Goal: Book appointment/travel/reservation

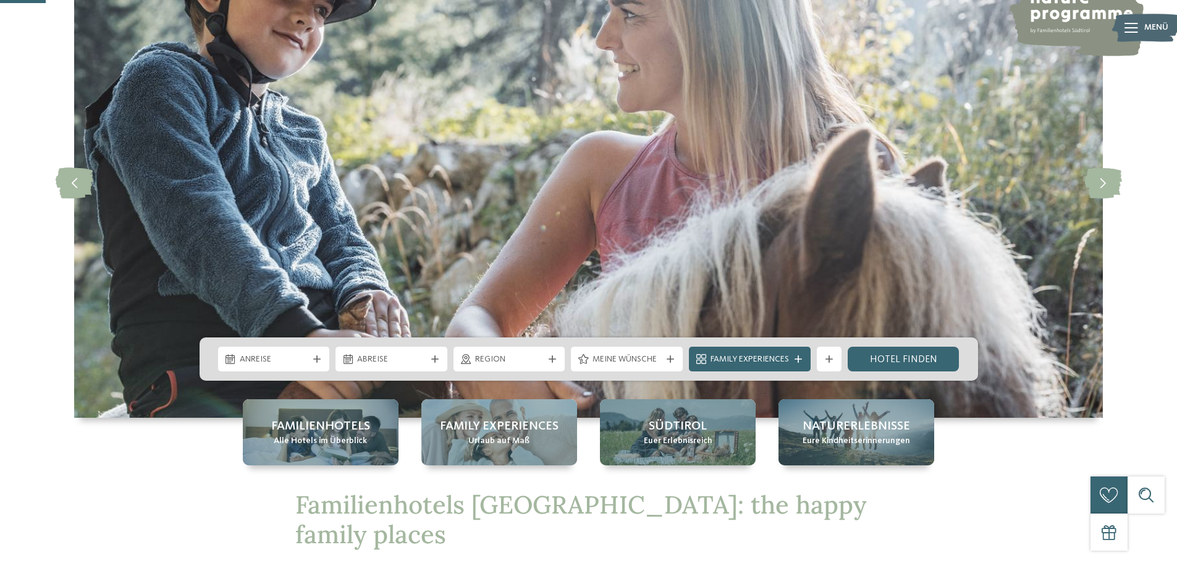
scroll to position [235, 0]
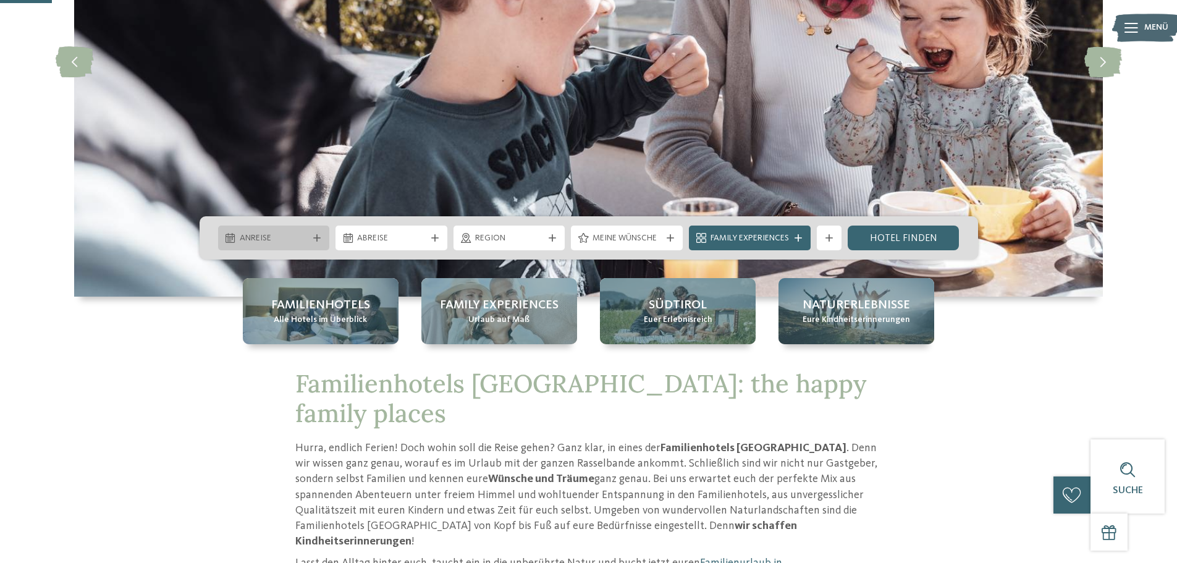
click at [292, 245] on div "Anreise" at bounding box center [274, 238] width 112 height 25
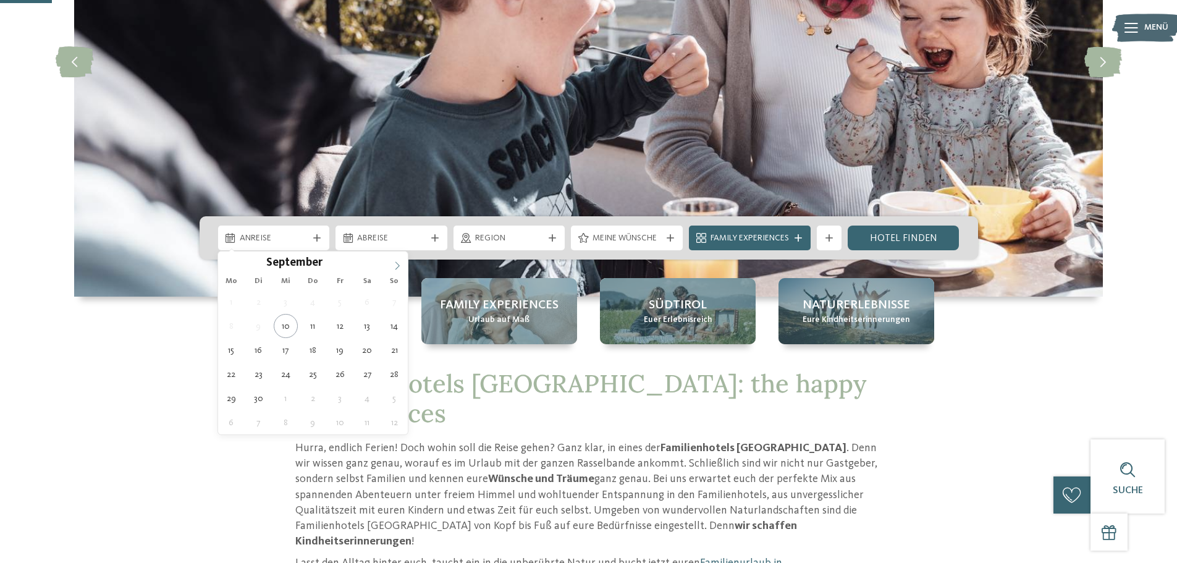
click at [395, 261] on icon at bounding box center [397, 265] width 9 height 9
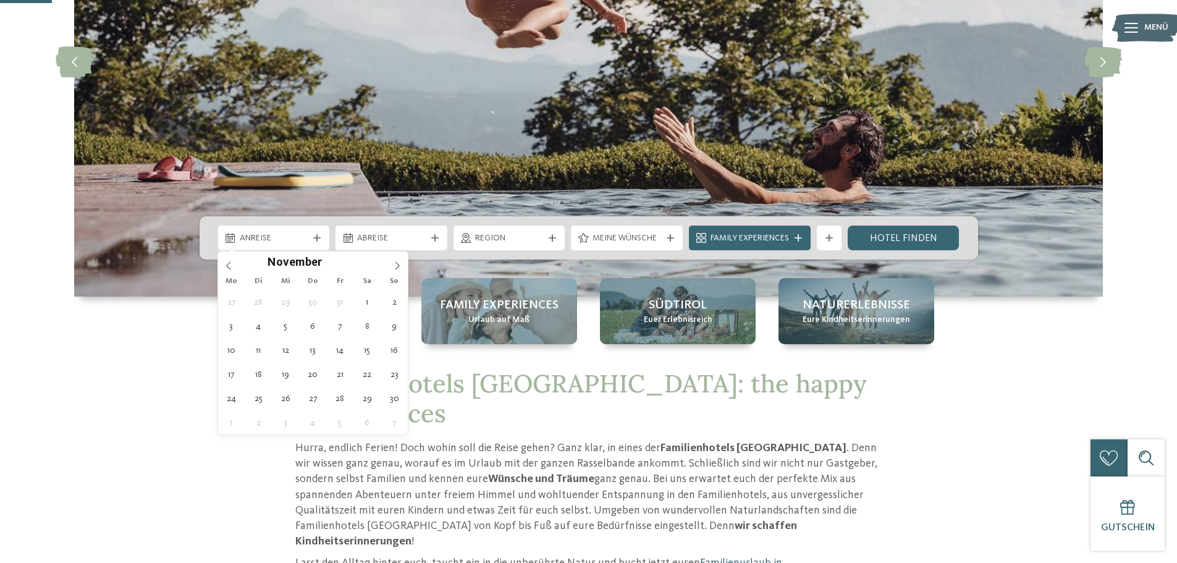
click at [962, 309] on div "Familienhotels Alle Hotels im Überblick Family Experiences Urlaub auf Maß Südti…" at bounding box center [589, 311] width 841 height 66
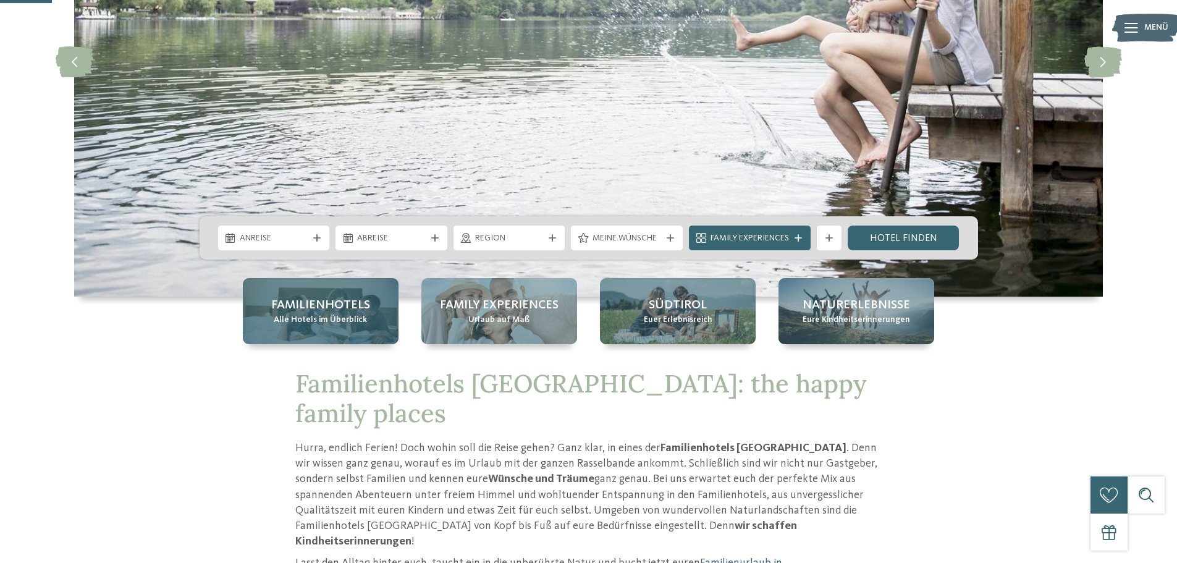
click at [353, 324] on span "Alle Hotels im Überblick" at bounding box center [320, 320] width 93 height 12
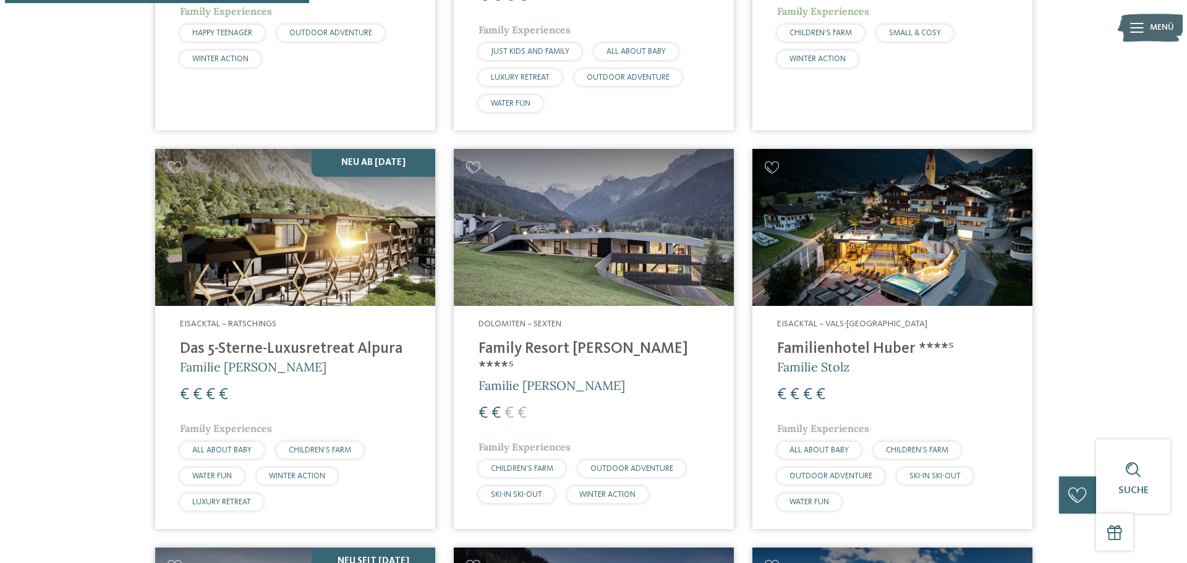
scroll to position [1064, 0]
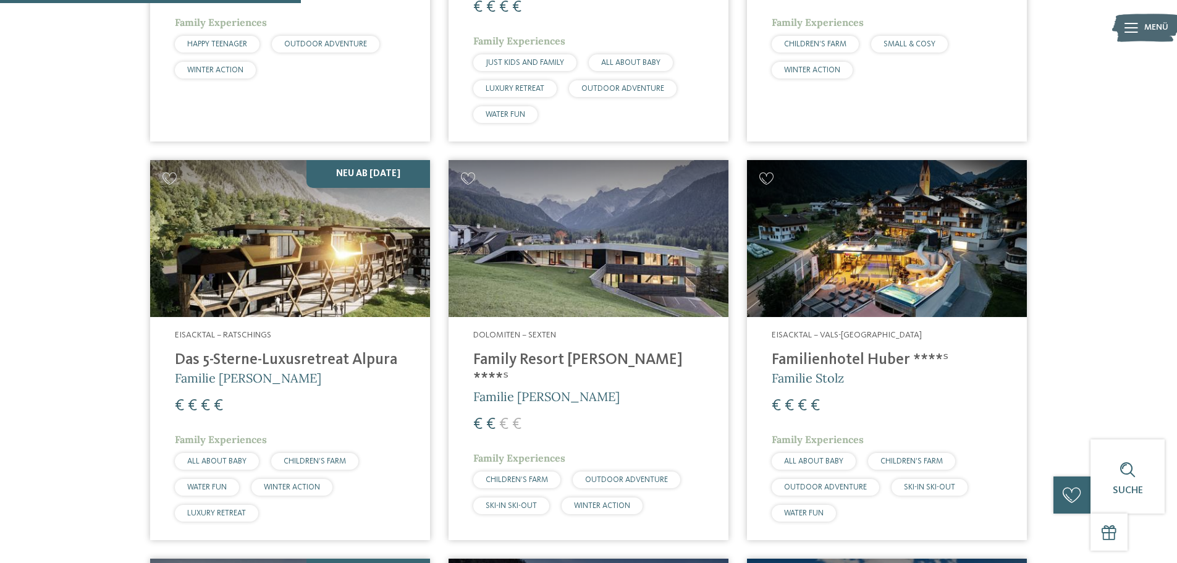
click at [841, 251] on img at bounding box center [887, 239] width 280 height 158
click at [842, 362] on h4 "Familienhotel Huber ****ˢ" at bounding box center [887, 360] width 231 height 19
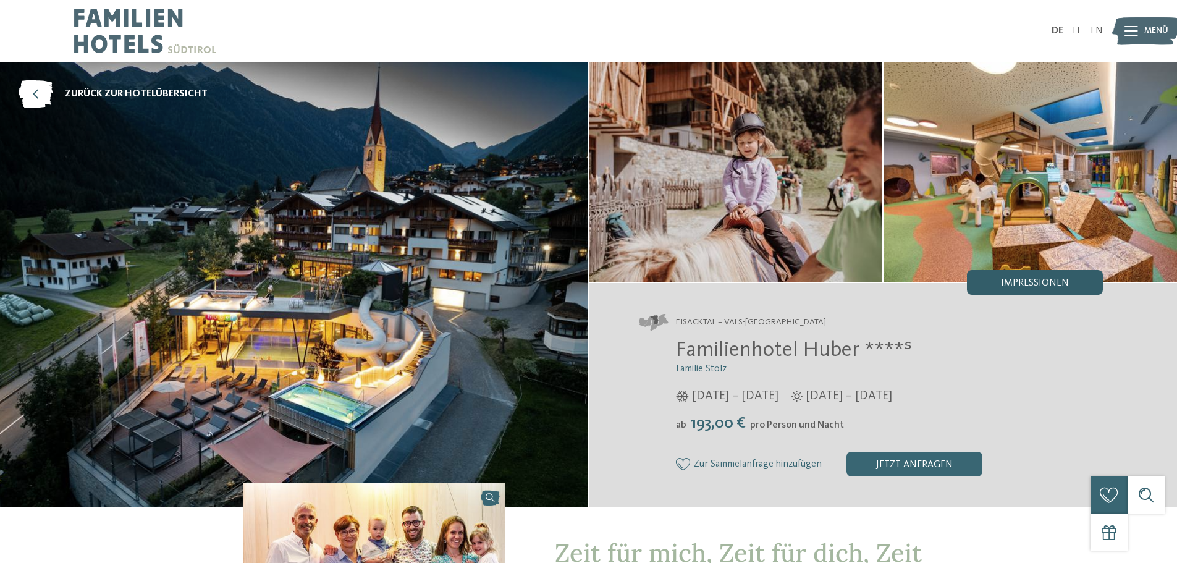
click at [1027, 290] on div "Impressionen" at bounding box center [1035, 282] width 136 height 25
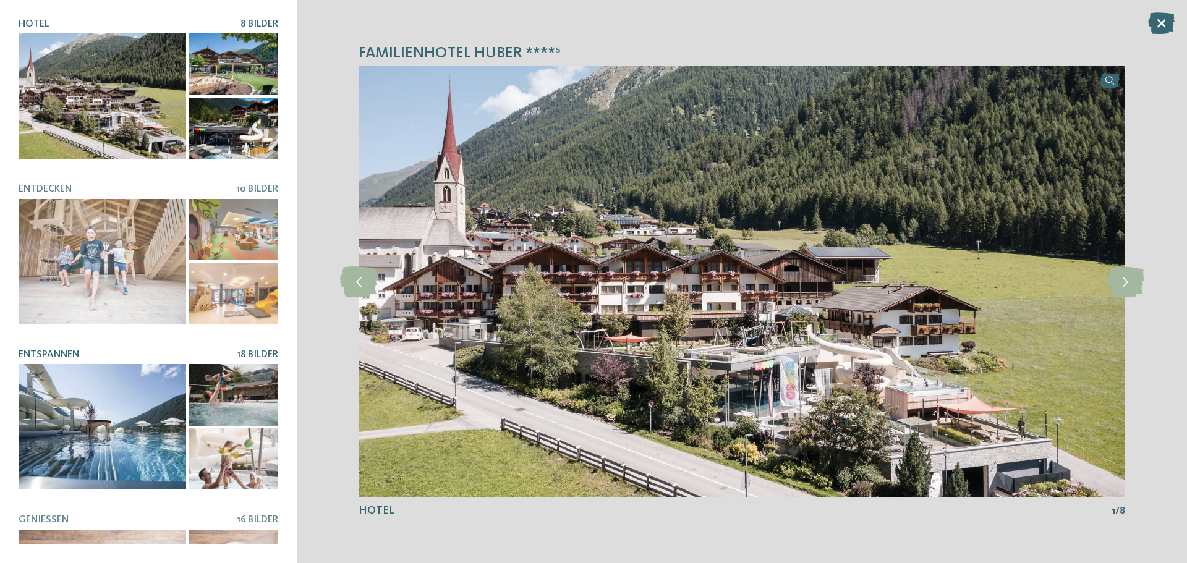
click at [26, 389] on div at bounding box center [102, 426] width 167 height 125
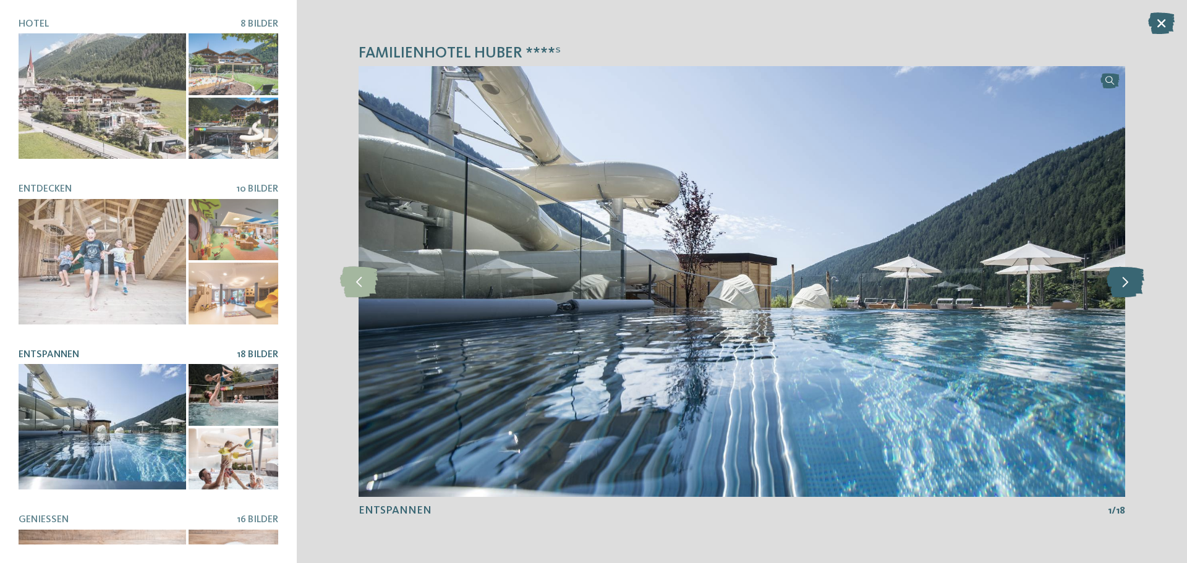
click at [1131, 284] on icon at bounding box center [1125, 281] width 38 height 31
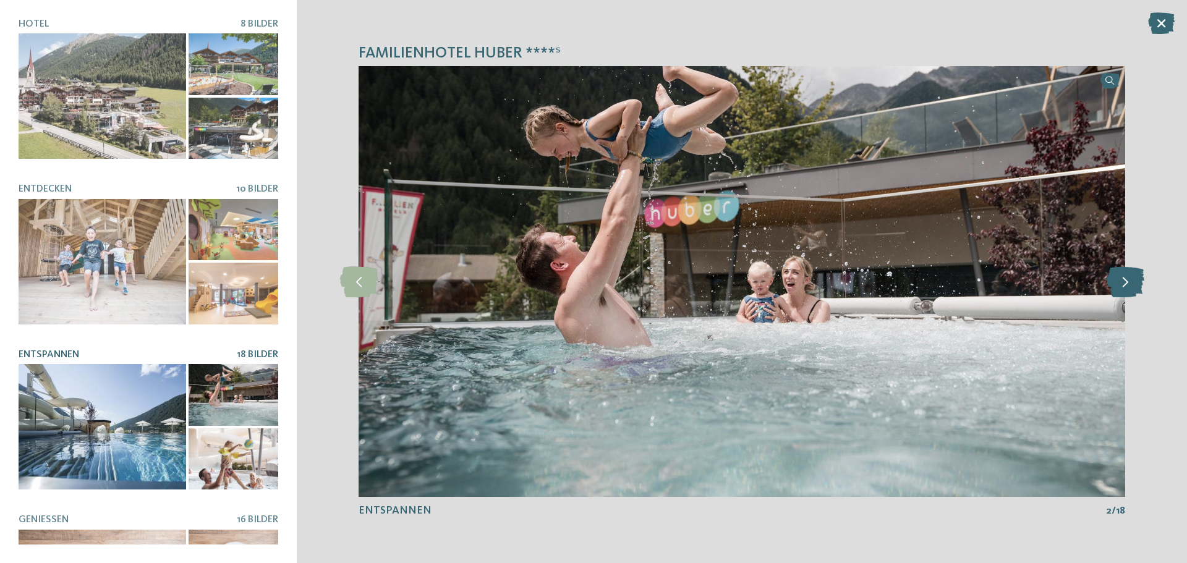
click at [1131, 284] on icon at bounding box center [1125, 281] width 38 height 31
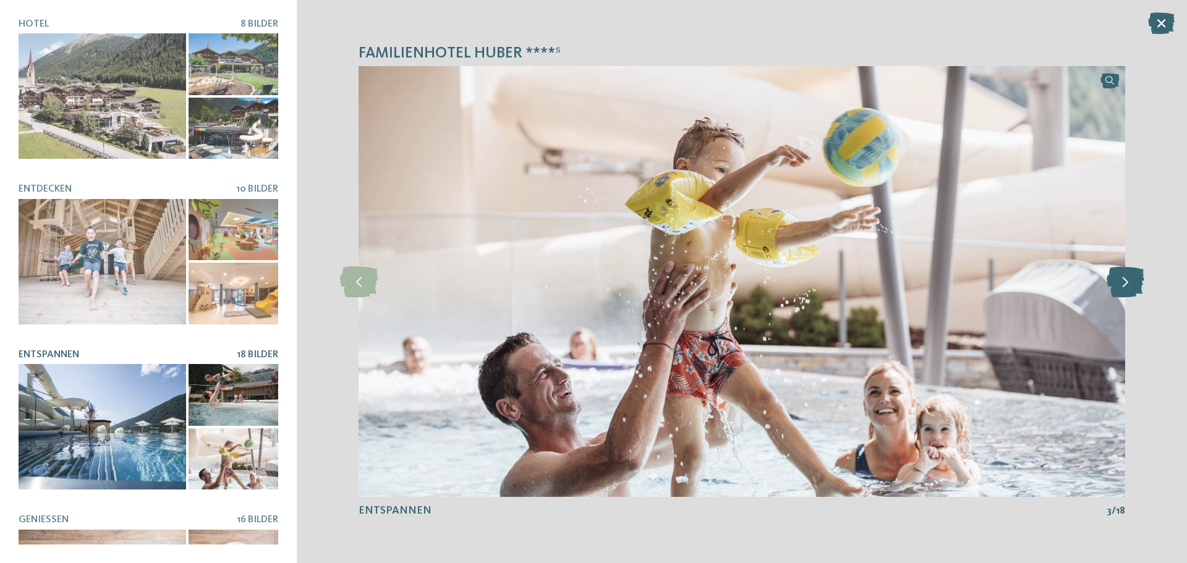
click at [1131, 284] on icon at bounding box center [1125, 281] width 38 height 31
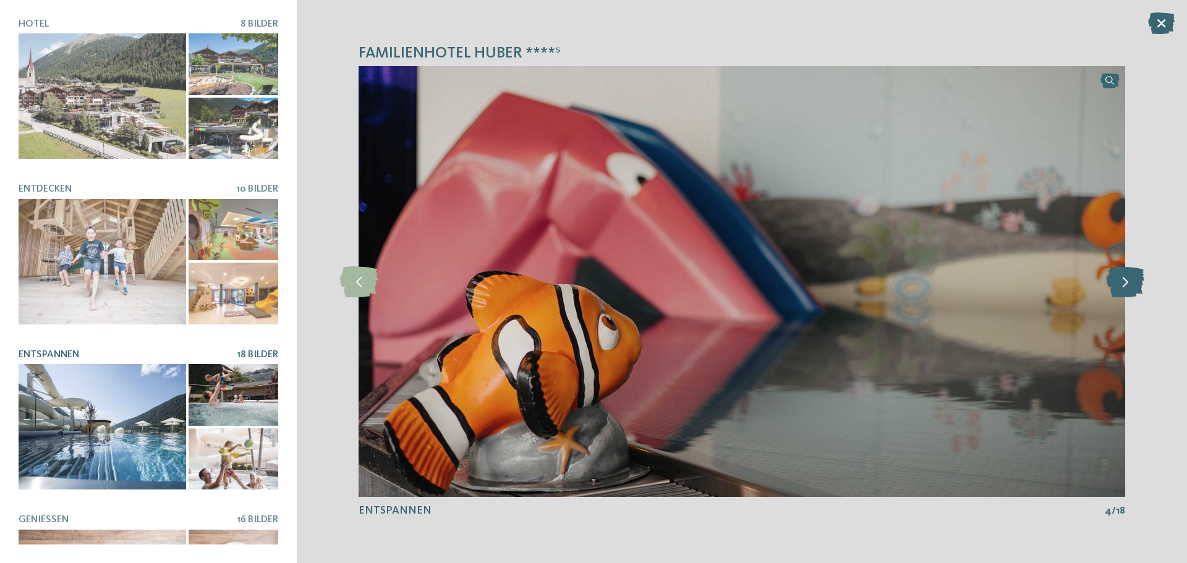
click at [1131, 285] on icon at bounding box center [1125, 281] width 38 height 31
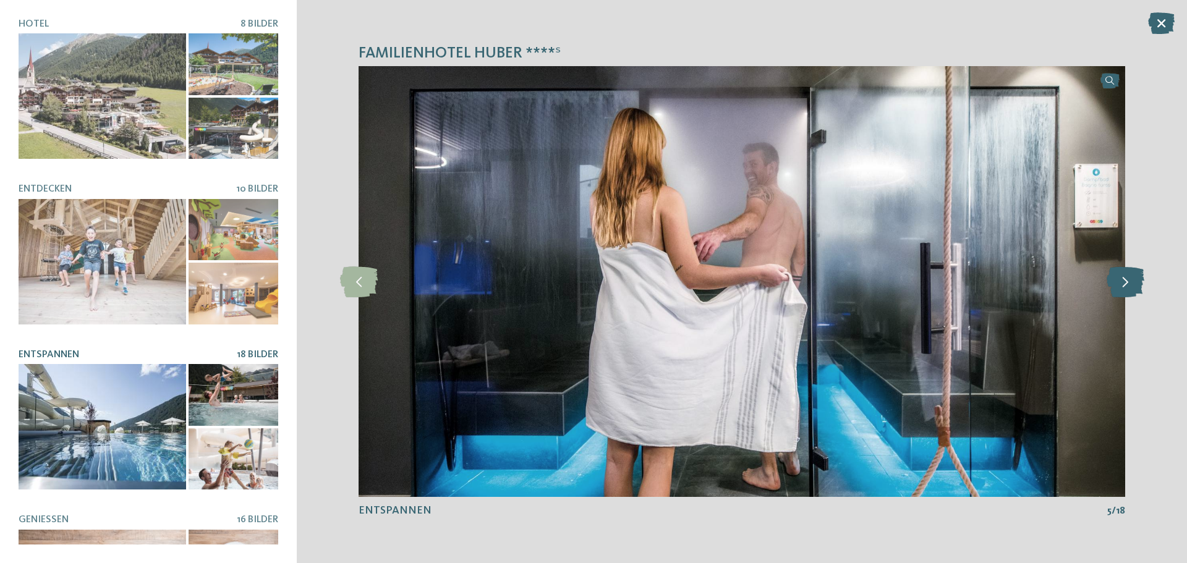
click at [1131, 285] on icon at bounding box center [1125, 281] width 38 height 31
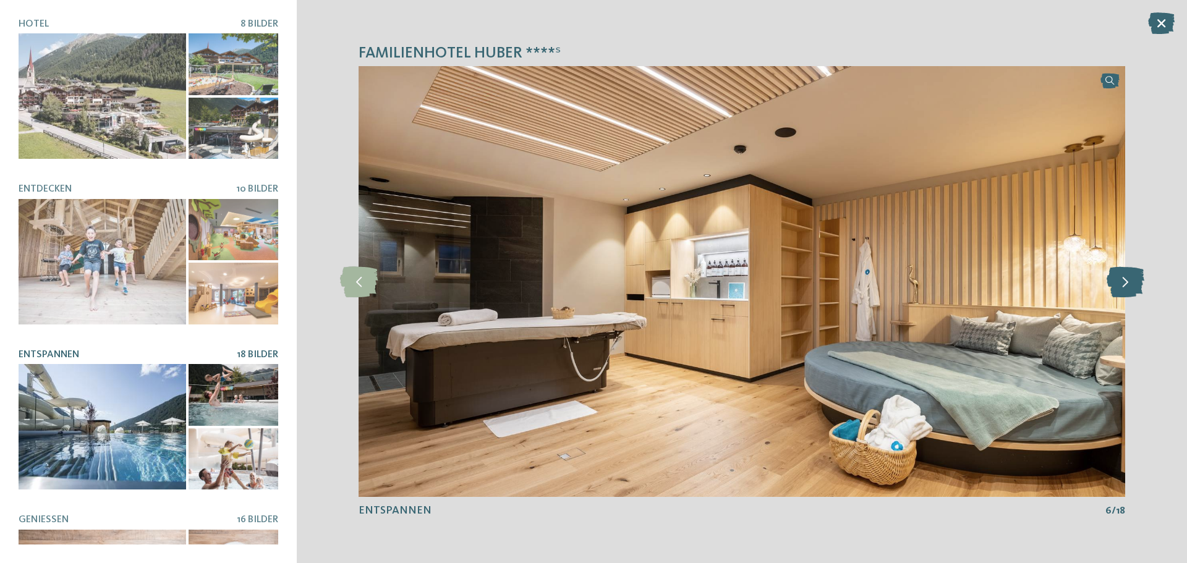
click at [1131, 285] on icon at bounding box center [1125, 281] width 38 height 31
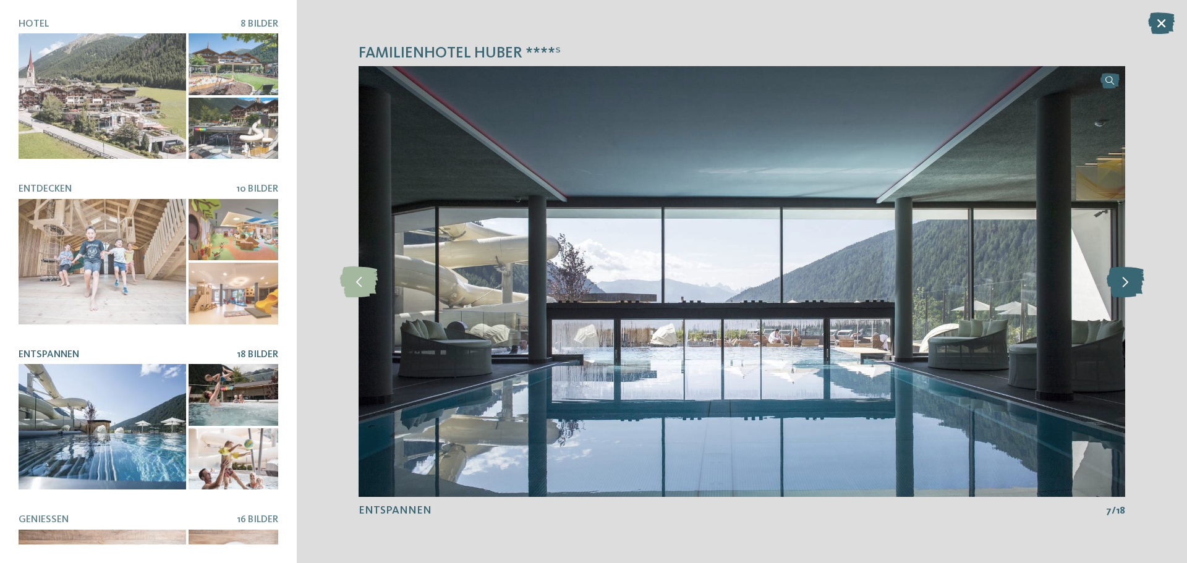
click at [1131, 285] on icon at bounding box center [1125, 281] width 38 height 31
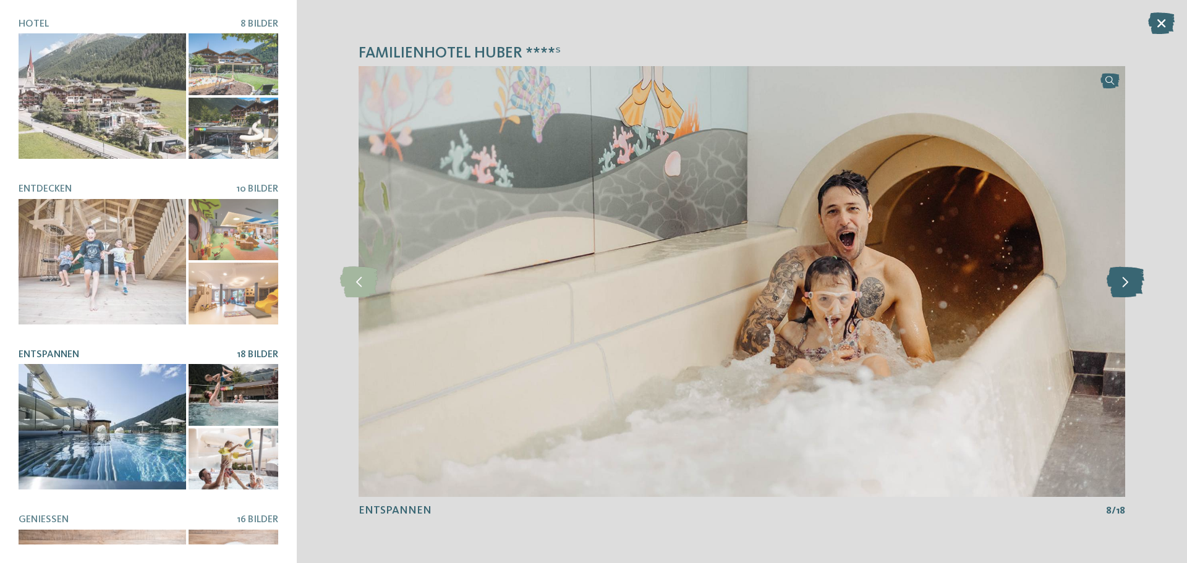
click at [1131, 284] on icon at bounding box center [1125, 281] width 38 height 31
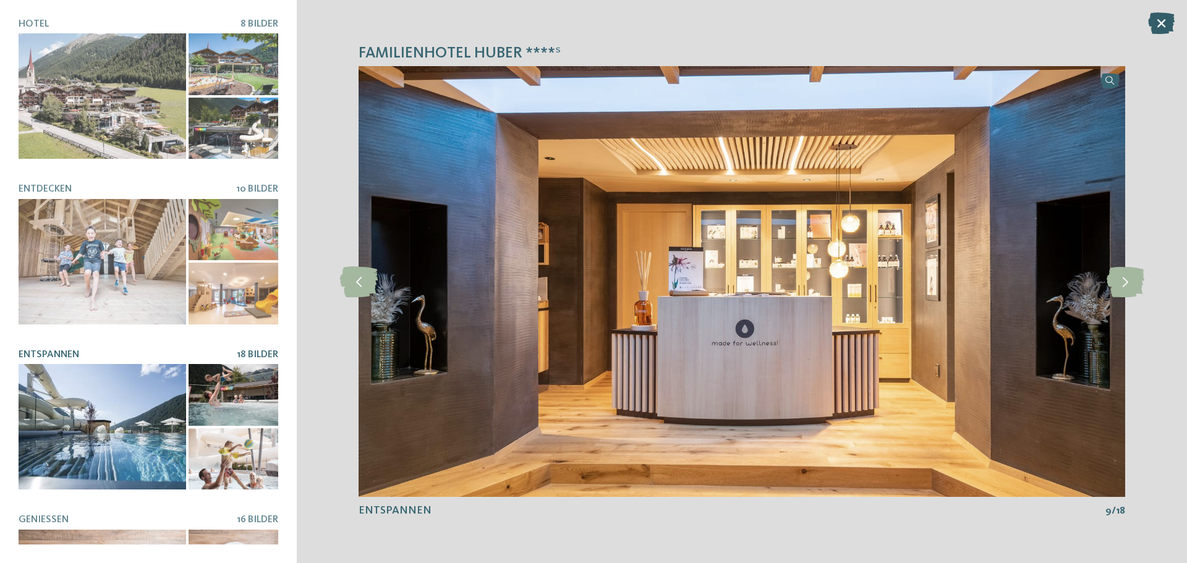
click at [1167, 25] on icon at bounding box center [1161, 23] width 27 height 22
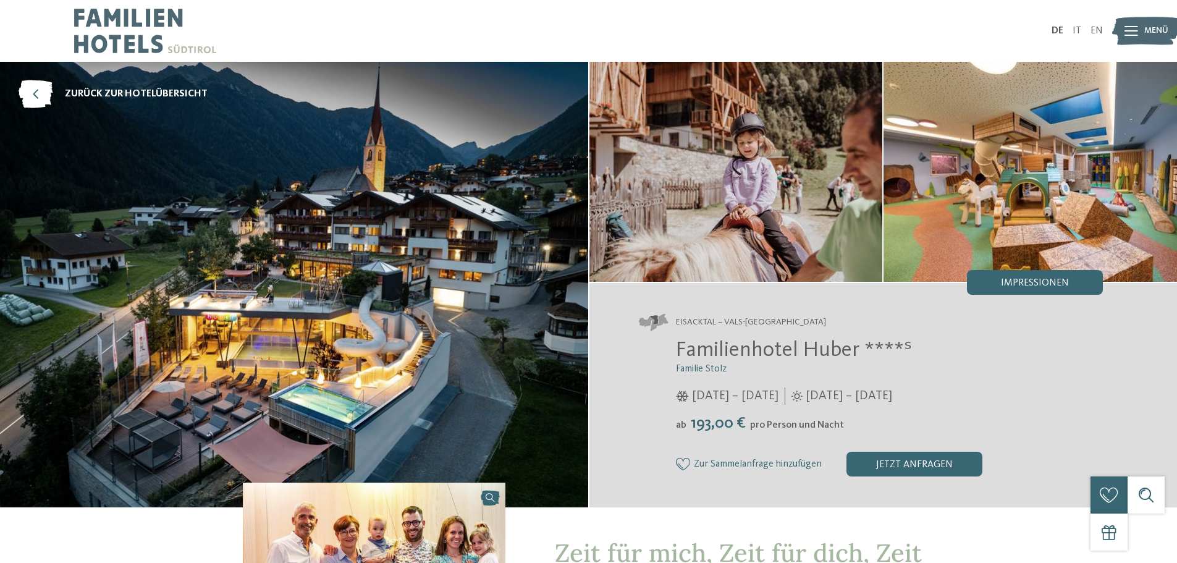
drag, startPoint x: 891, startPoint y: 460, endPoint x: 888, endPoint y: 447, distance: 14.1
click at [891, 460] on div "jetzt anfragen" at bounding box center [915, 464] width 136 height 25
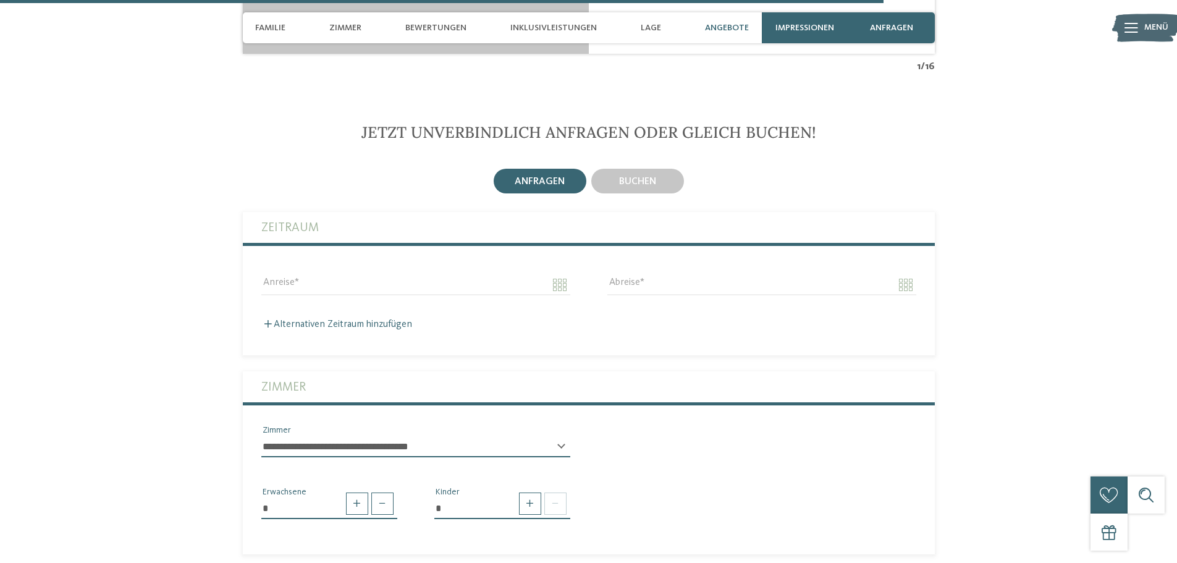
scroll to position [3295, 0]
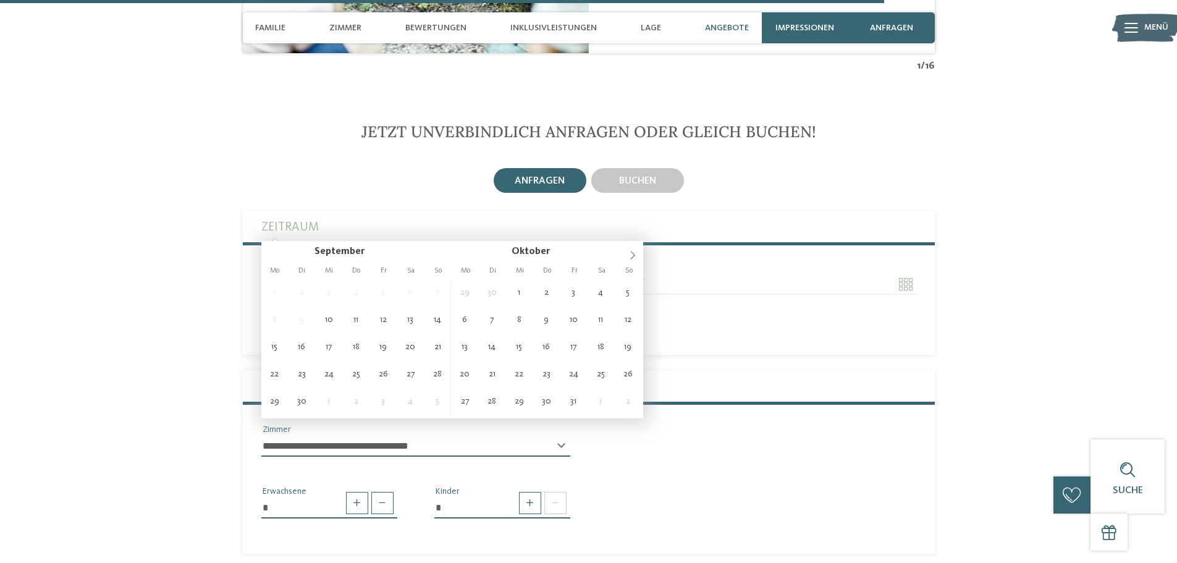
click at [339, 274] on input "Anreise" at bounding box center [415, 284] width 309 height 21
click at [635, 249] on span at bounding box center [632, 251] width 21 height 21
click at [634, 253] on icon at bounding box center [633, 255] width 9 height 9
type input "**********"
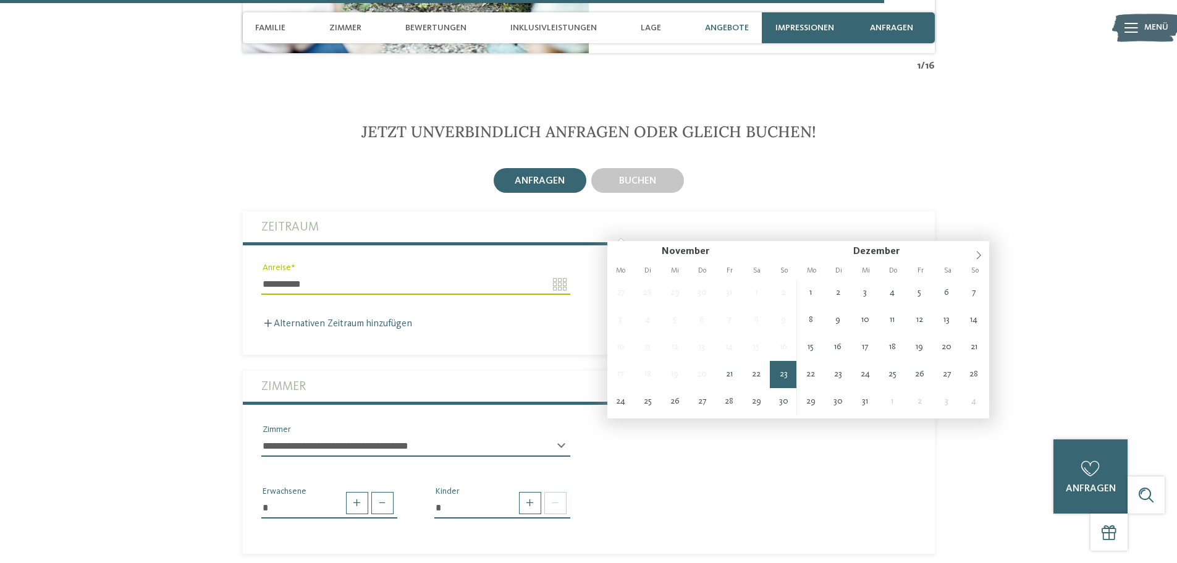
type input "**********"
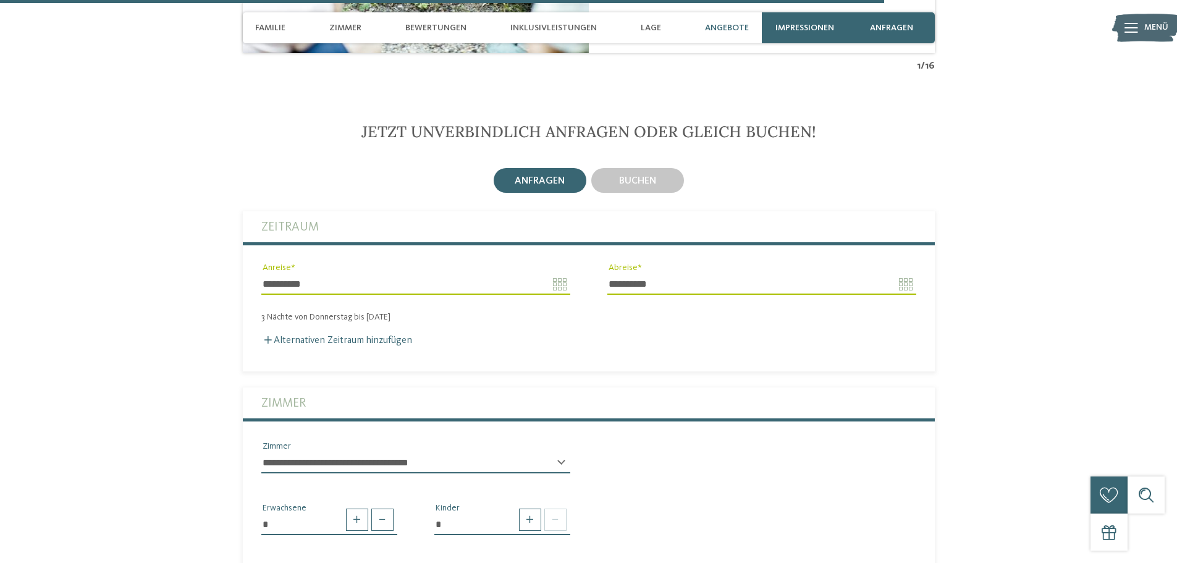
click at [558, 274] on input "**********" at bounding box center [415, 284] width 309 height 21
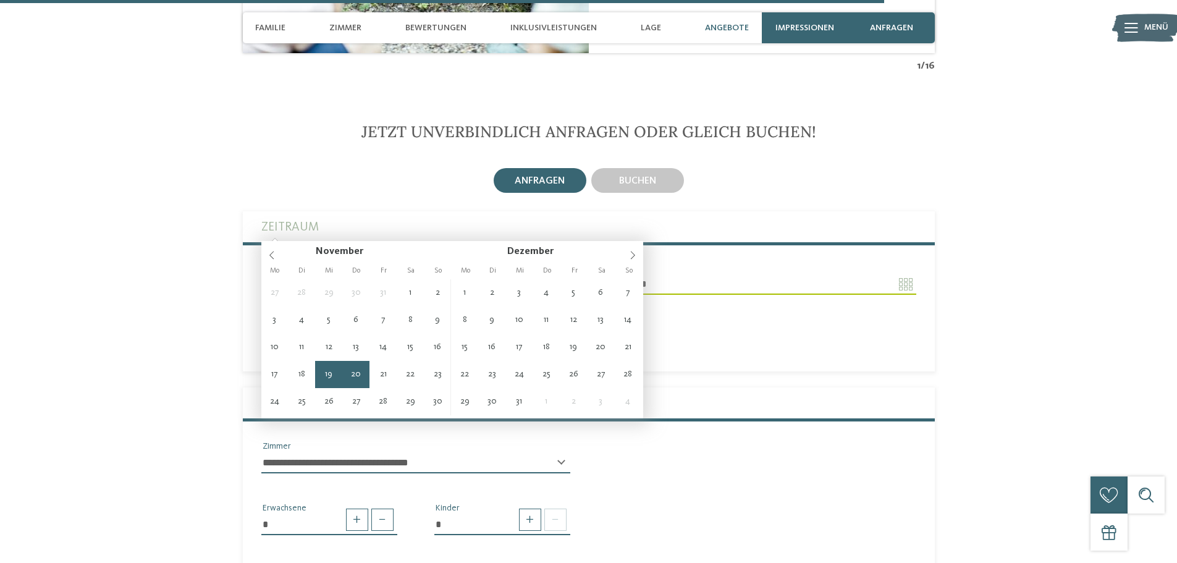
type input "**********"
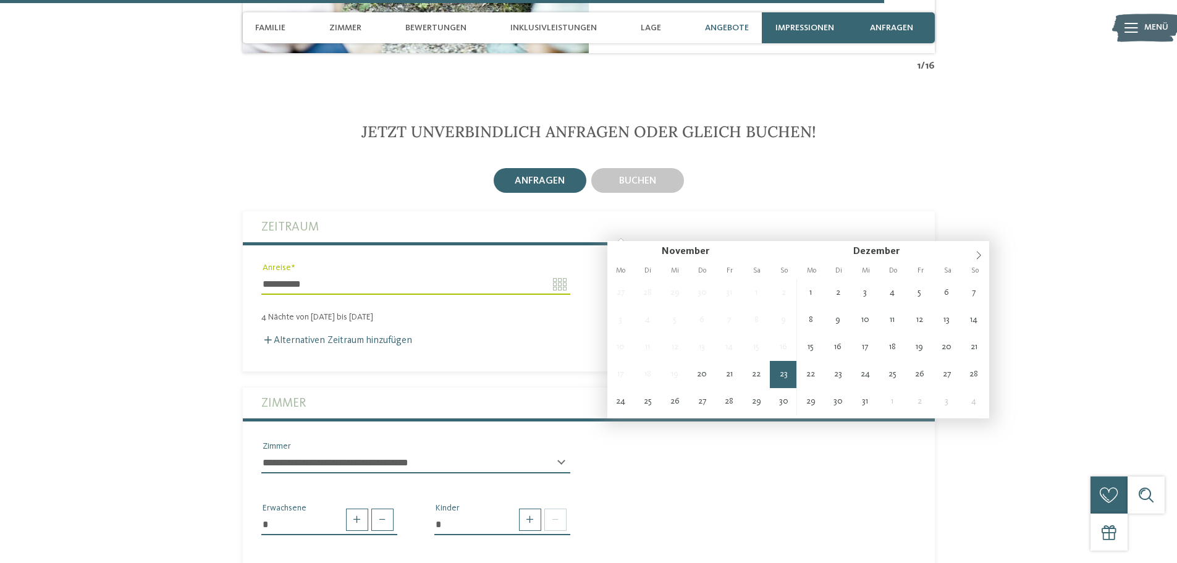
drag, startPoint x: 331, startPoint y: 371, endPoint x: 345, endPoint y: 375, distance: 14.3
type input "**********"
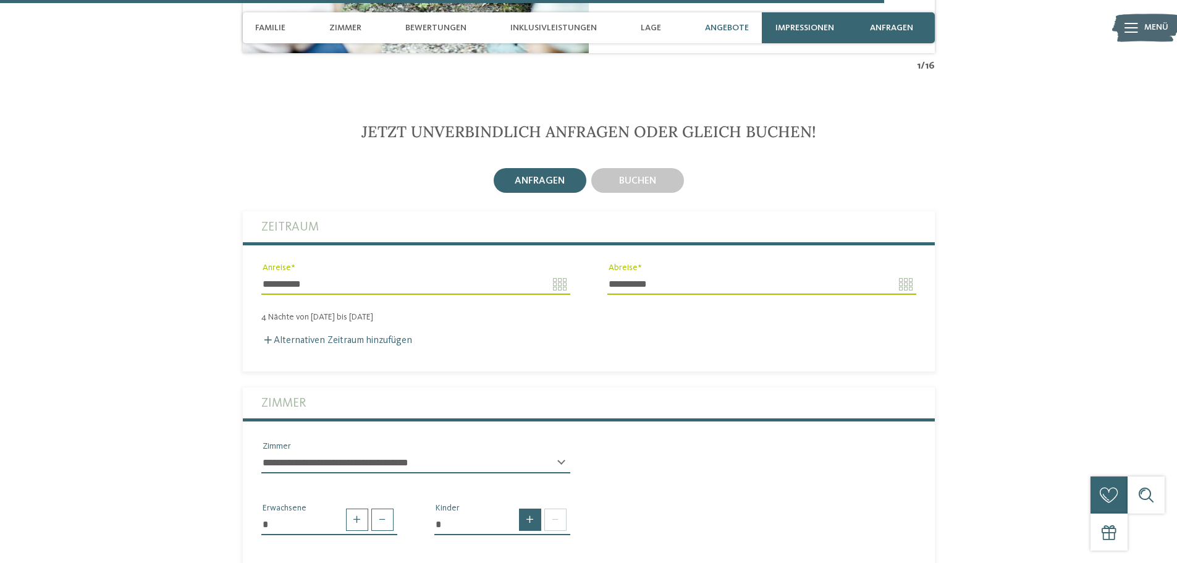
click at [532, 509] on span at bounding box center [530, 520] width 22 height 22
type input "*"
click at [509, 558] on select "* * * * * * * * * * * ** ** ** ** ** ** ** **" at bounding box center [503, 568] width 136 height 21
select select "*"
click at [435, 558] on select "* * * * * * * * * * * ** ** ** ** ** ** ** **" at bounding box center [503, 568] width 136 height 21
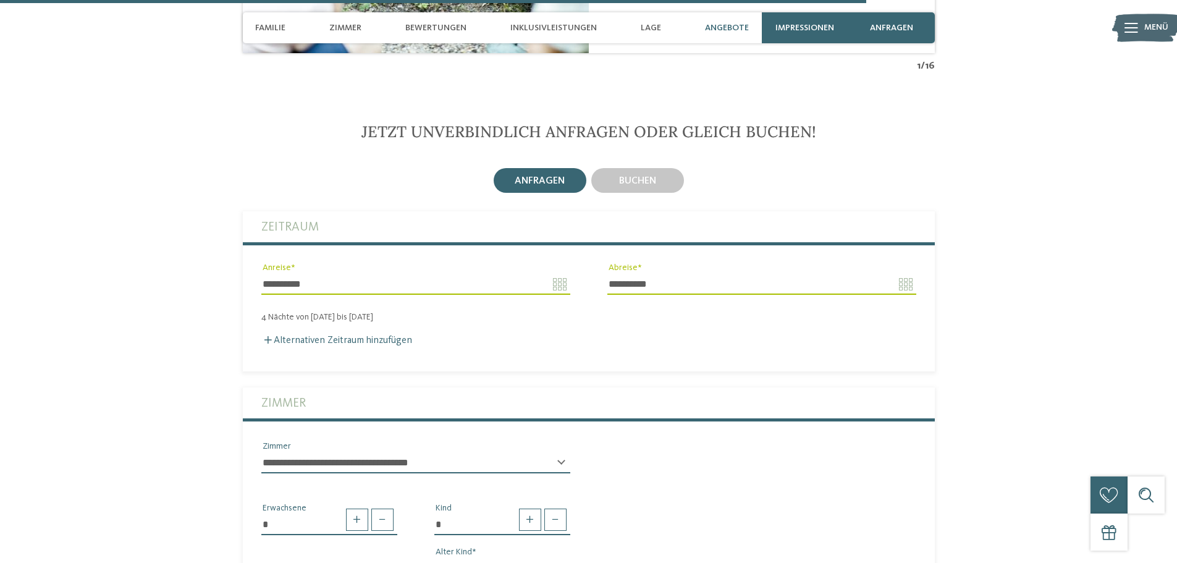
click at [724, 23] on span "Angebote" at bounding box center [727, 28] width 44 height 11
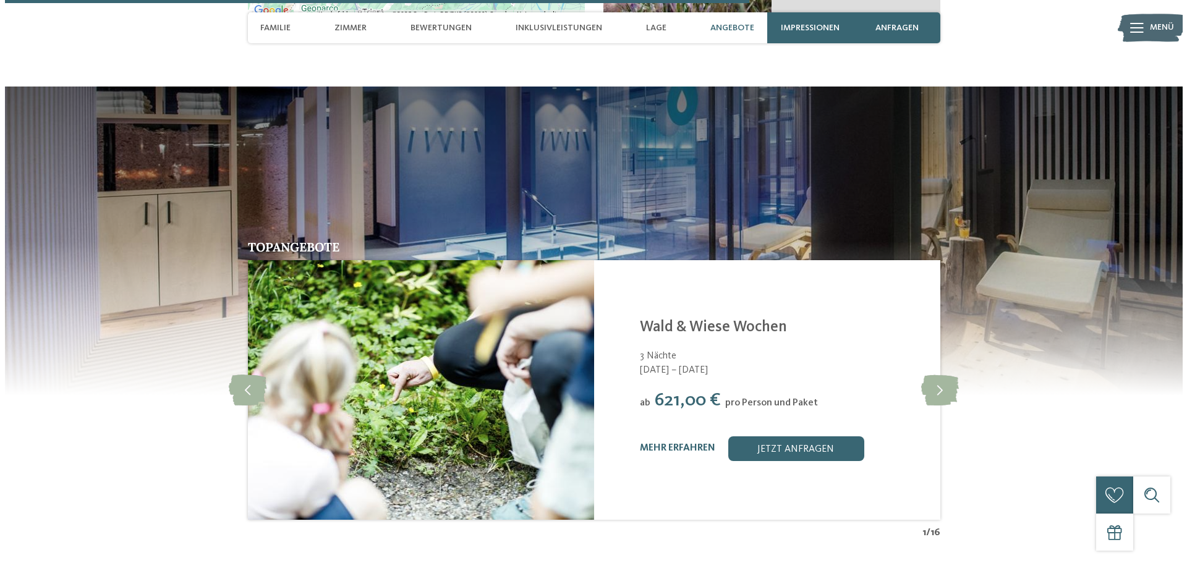
scroll to position [2792, 0]
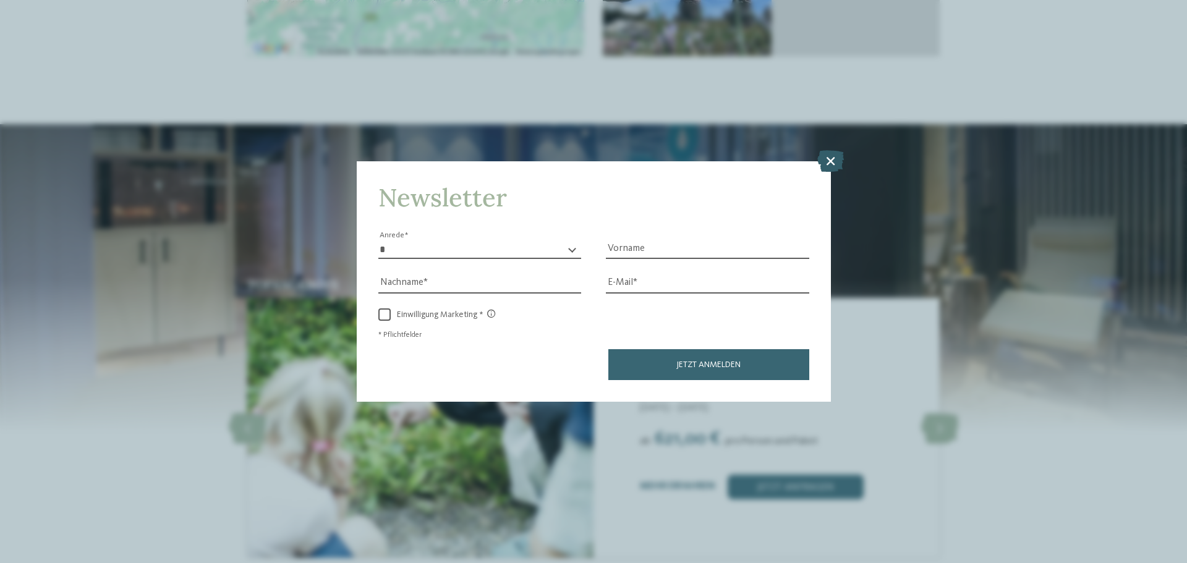
click at [829, 159] on icon at bounding box center [830, 161] width 27 height 22
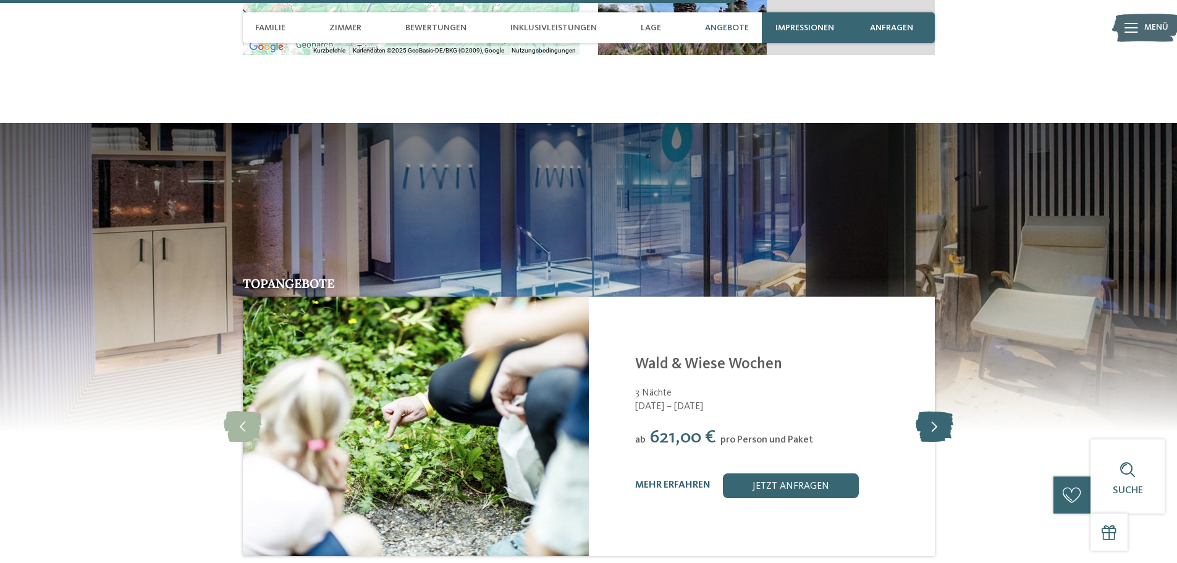
click at [938, 411] on icon at bounding box center [935, 426] width 38 height 31
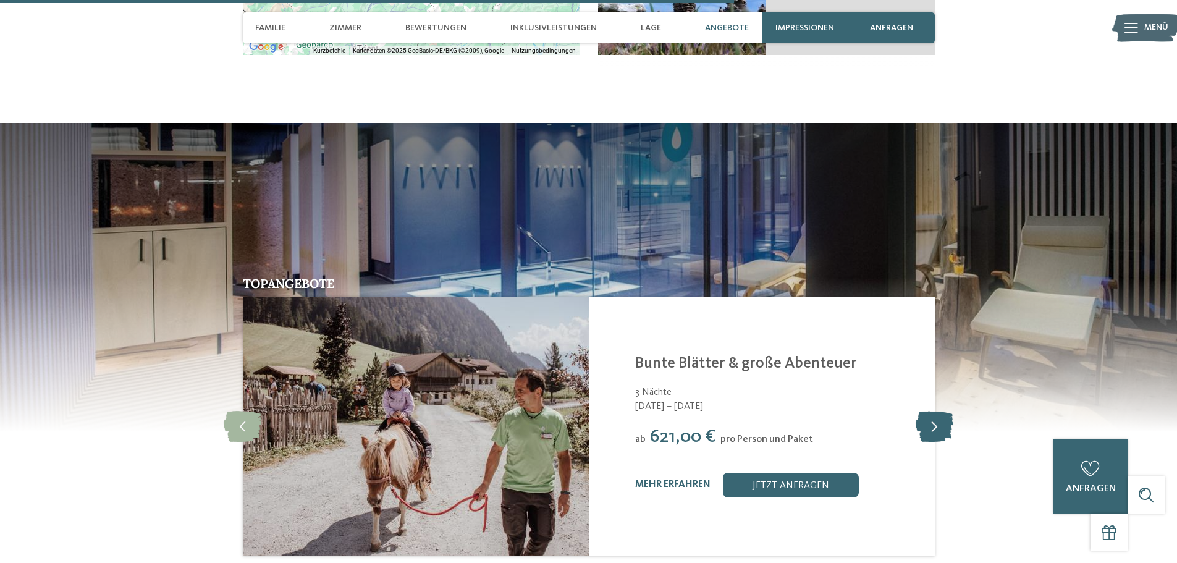
click at [939, 411] on icon at bounding box center [935, 426] width 38 height 31
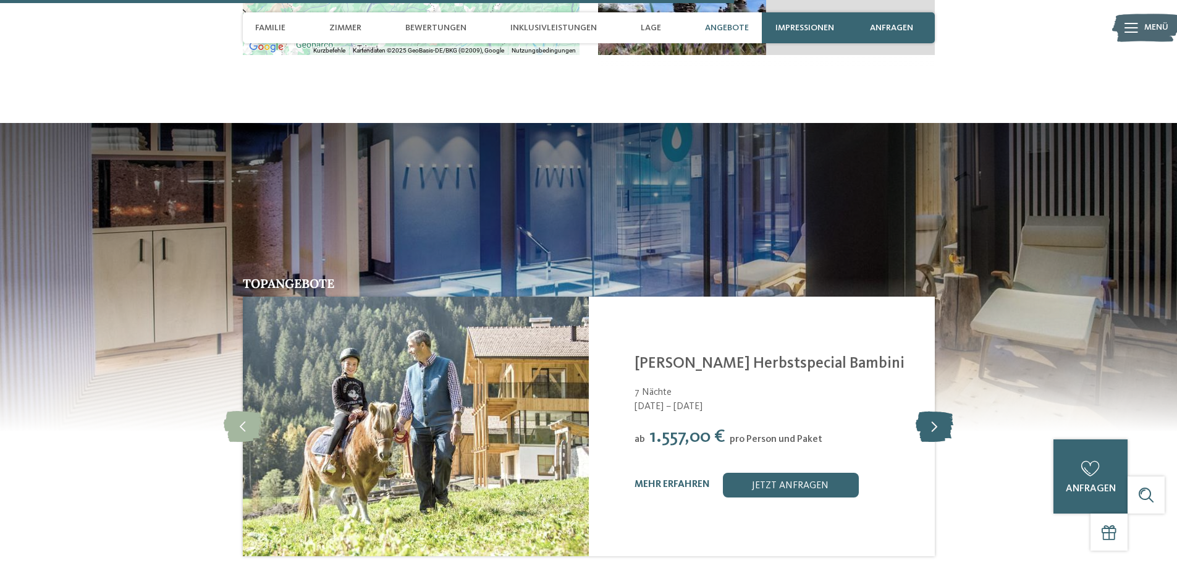
click at [939, 411] on icon at bounding box center [935, 426] width 38 height 31
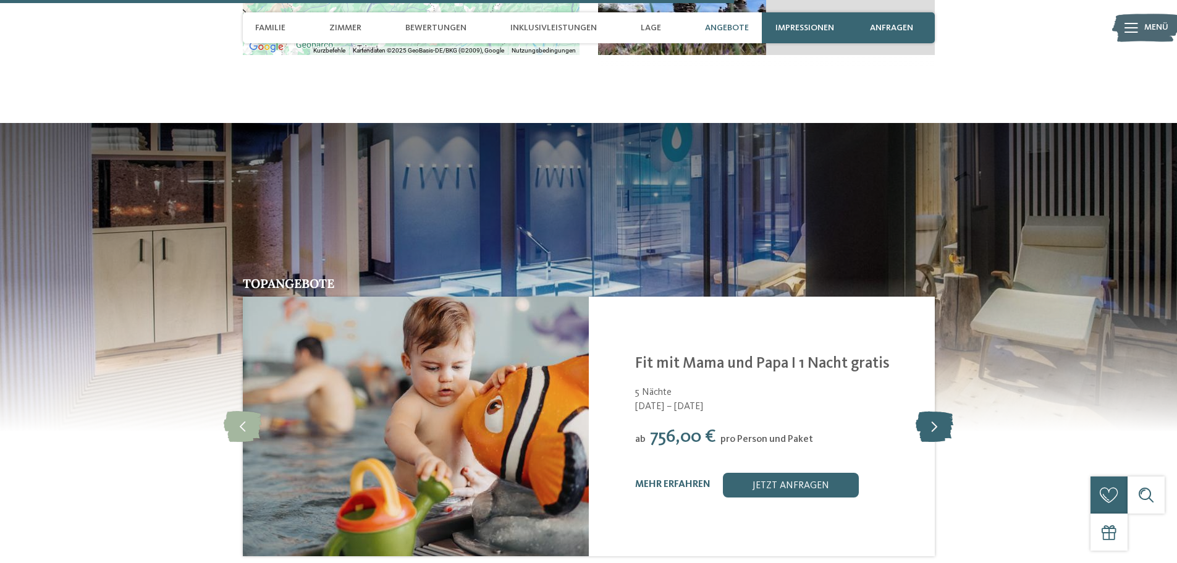
click at [940, 411] on icon at bounding box center [935, 426] width 38 height 31
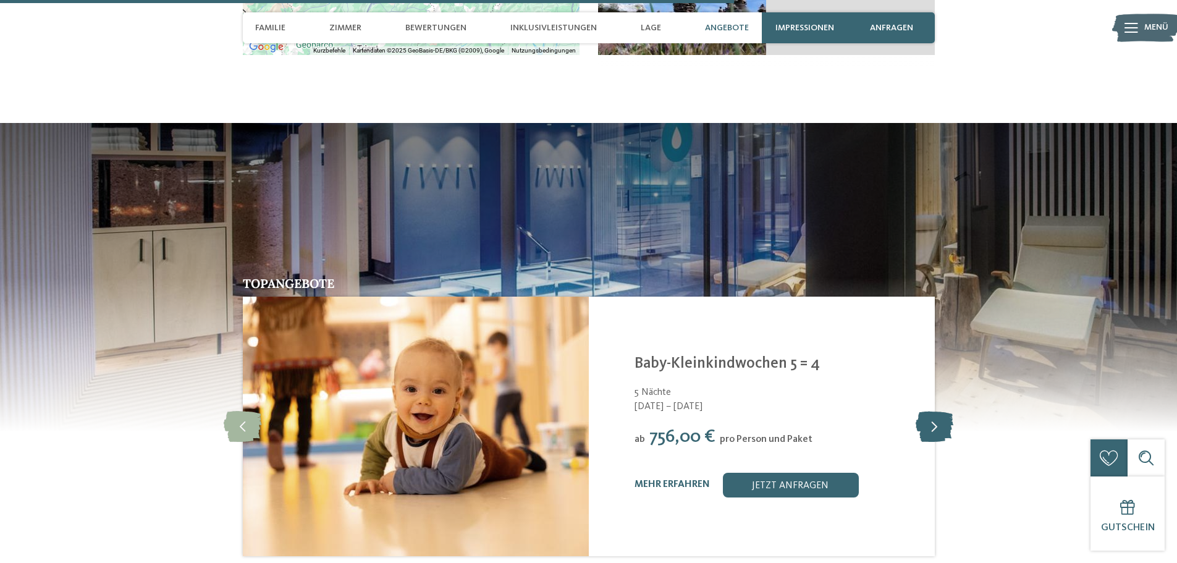
click at [941, 411] on icon at bounding box center [935, 426] width 38 height 31
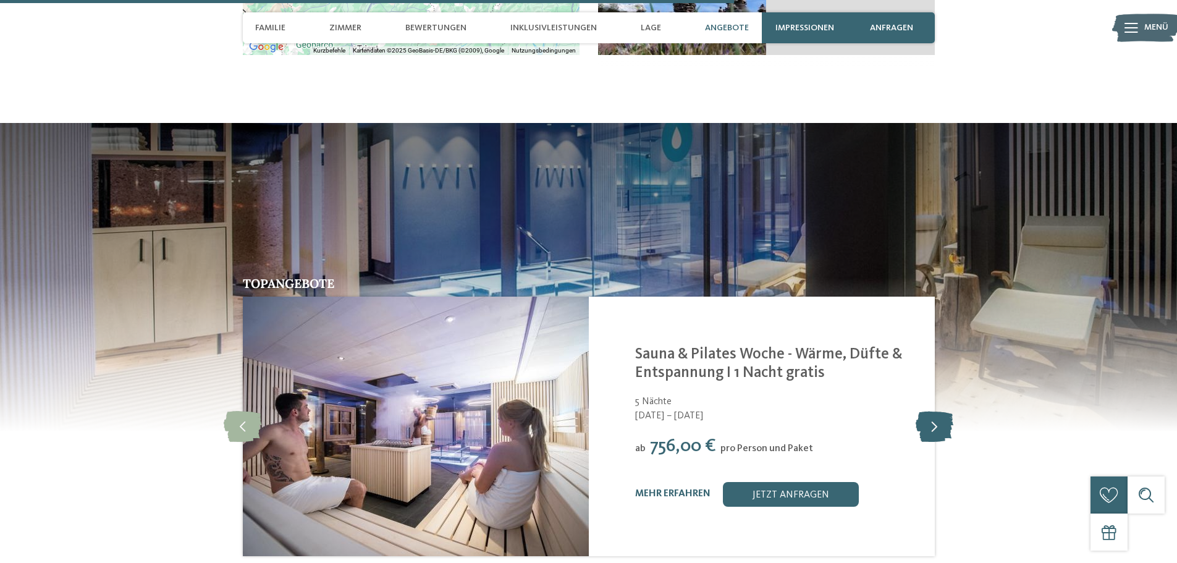
click at [941, 411] on icon at bounding box center [935, 426] width 38 height 31
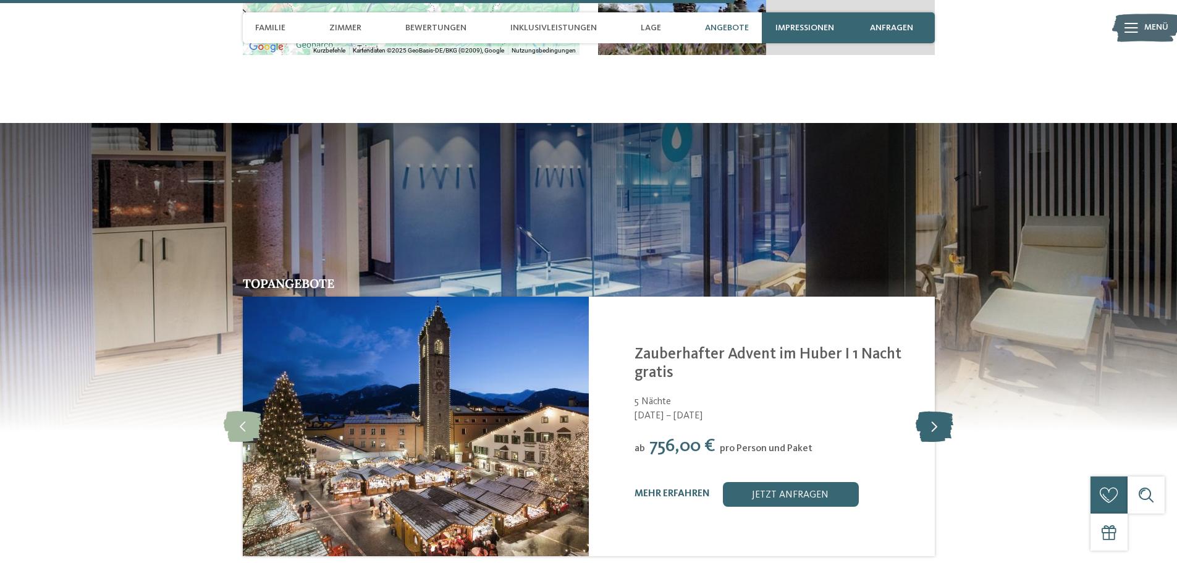
click at [941, 411] on icon at bounding box center [935, 426] width 38 height 31
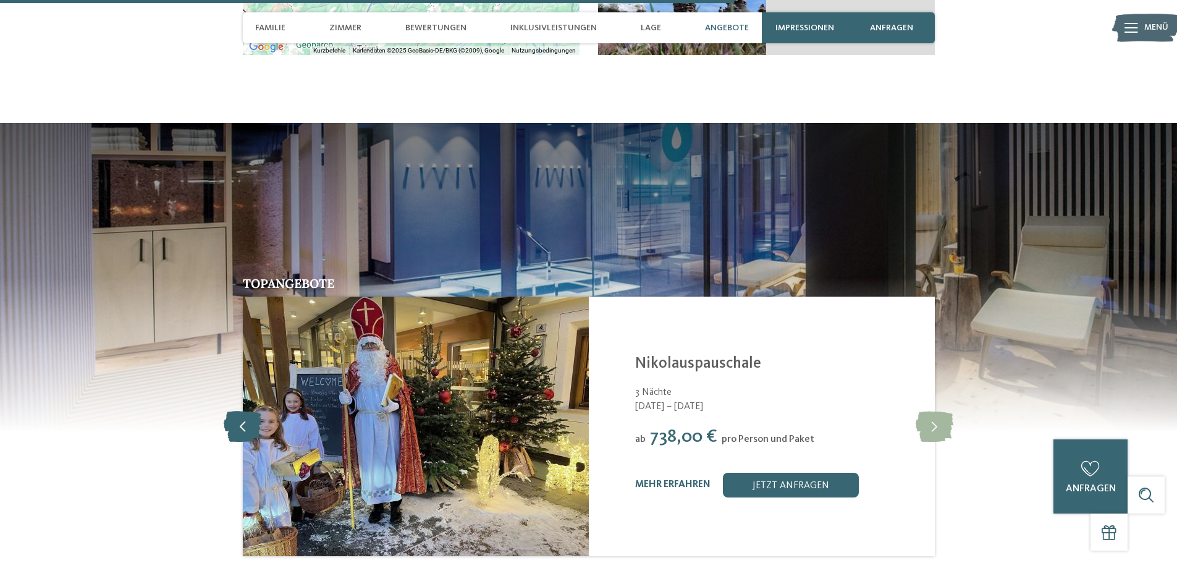
click at [257, 411] on icon at bounding box center [243, 426] width 38 height 31
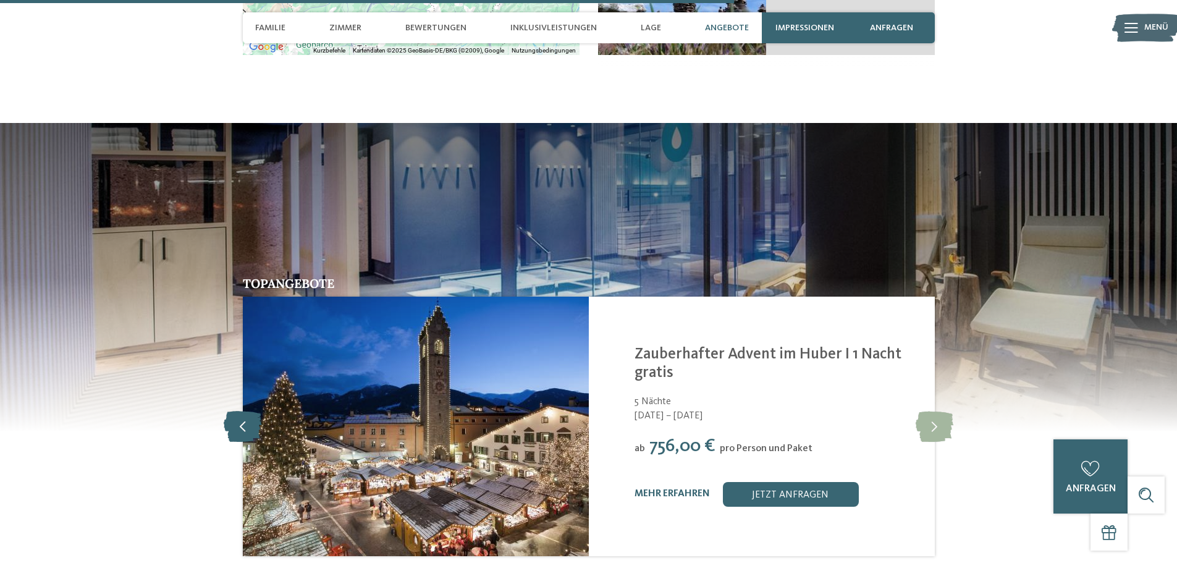
click at [255, 411] on icon at bounding box center [243, 426] width 38 height 31
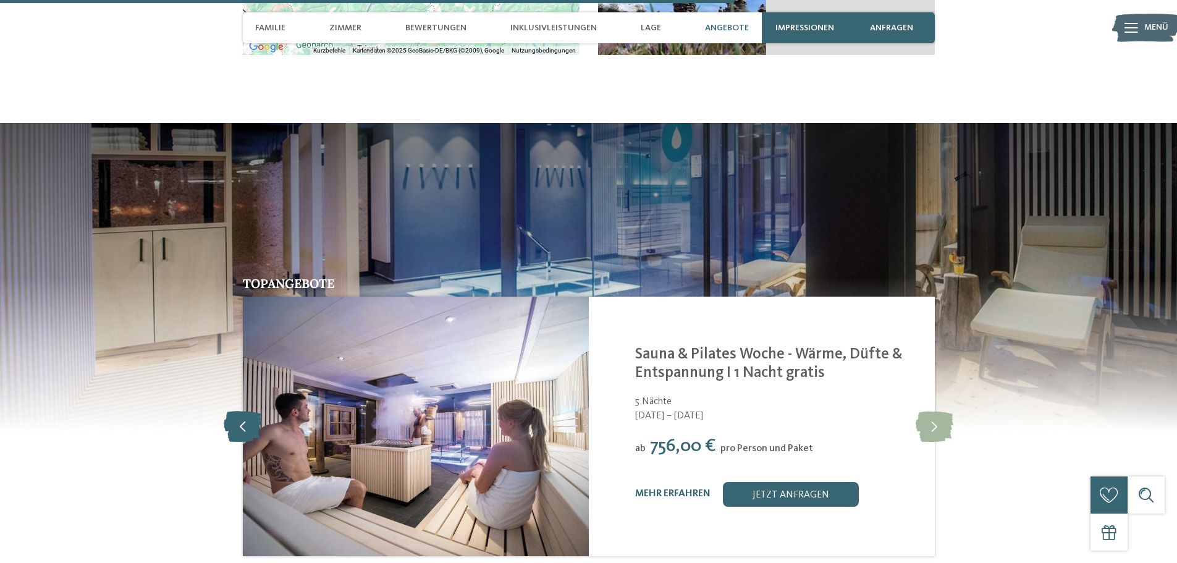
click at [257, 411] on icon at bounding box center [243, 426] width 38 height 31
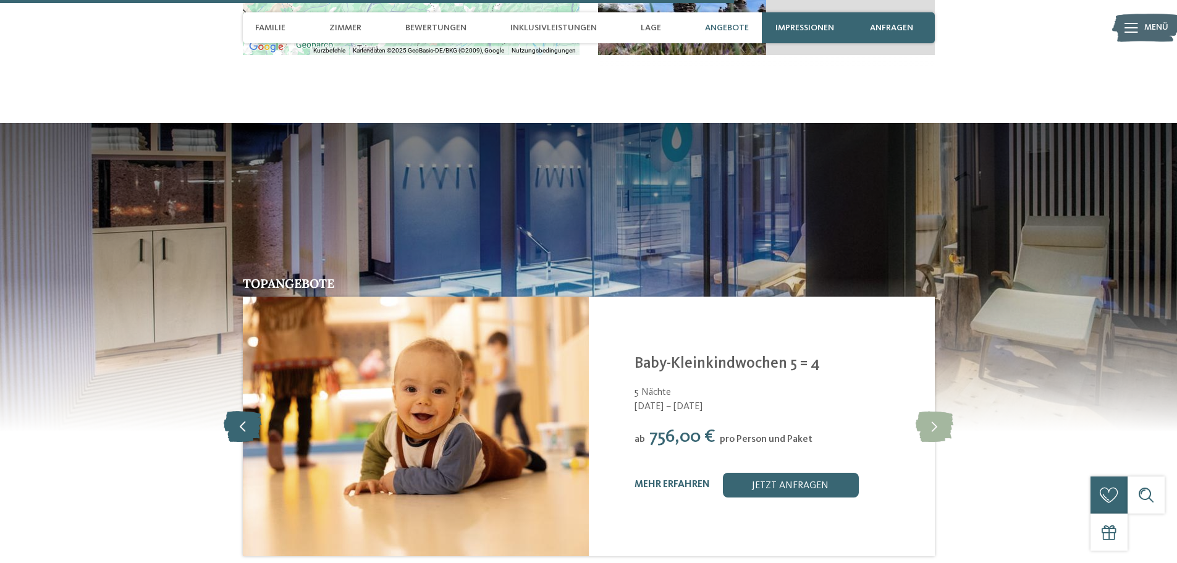
click at [257, 411] on icon at bounding box center [243, 426] width 38 height 31
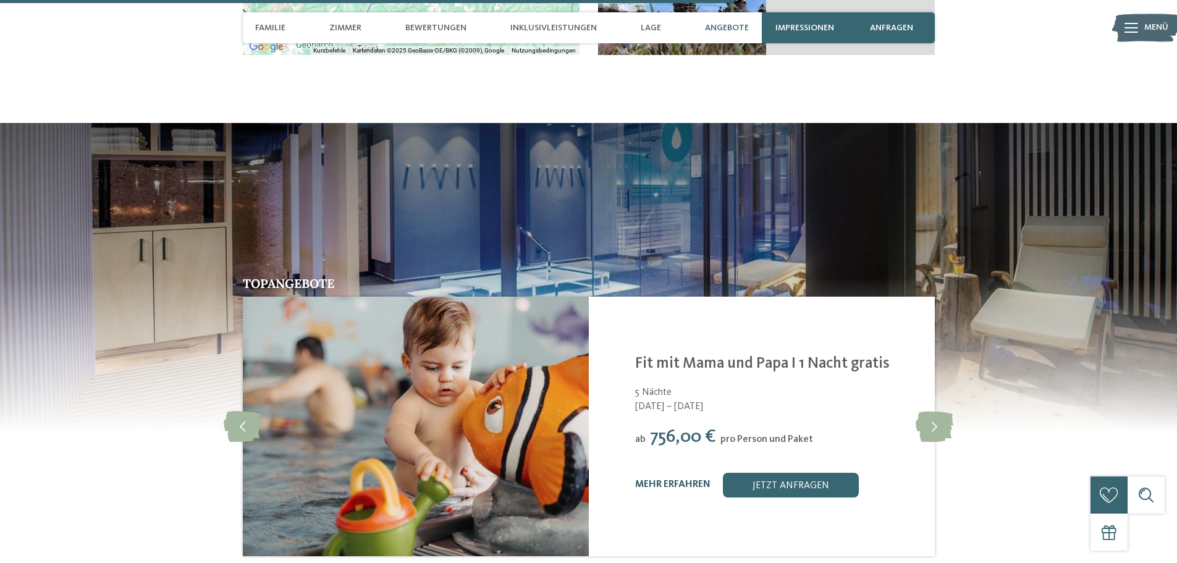
click at [663, 480] on link "mehr erfahren" at bounding box center [672, 485] width 75 height 10
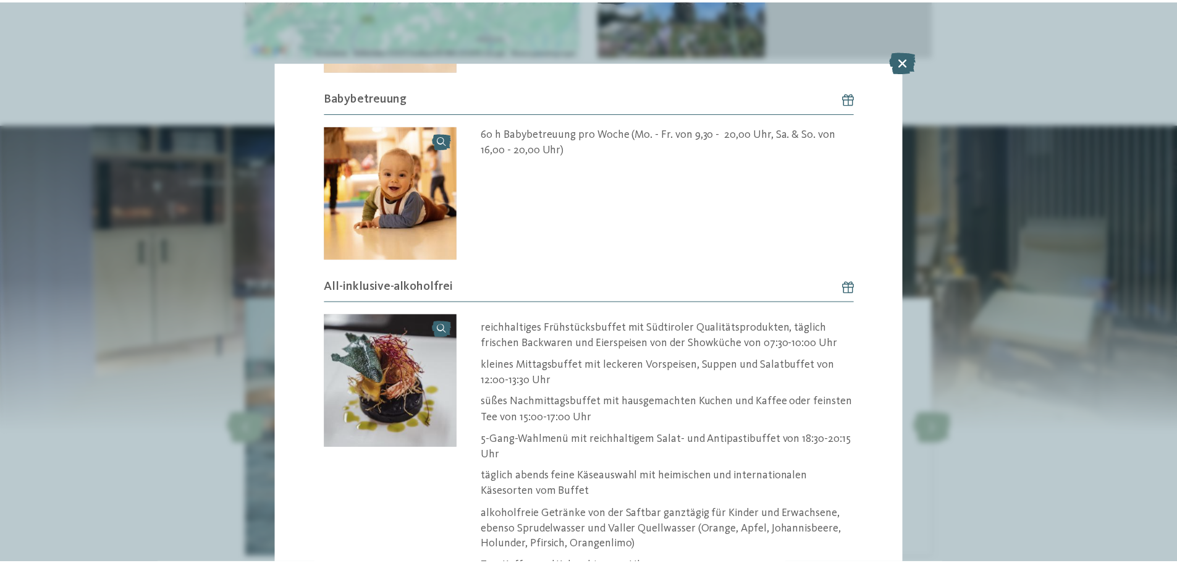
scroll to position [902, 0]
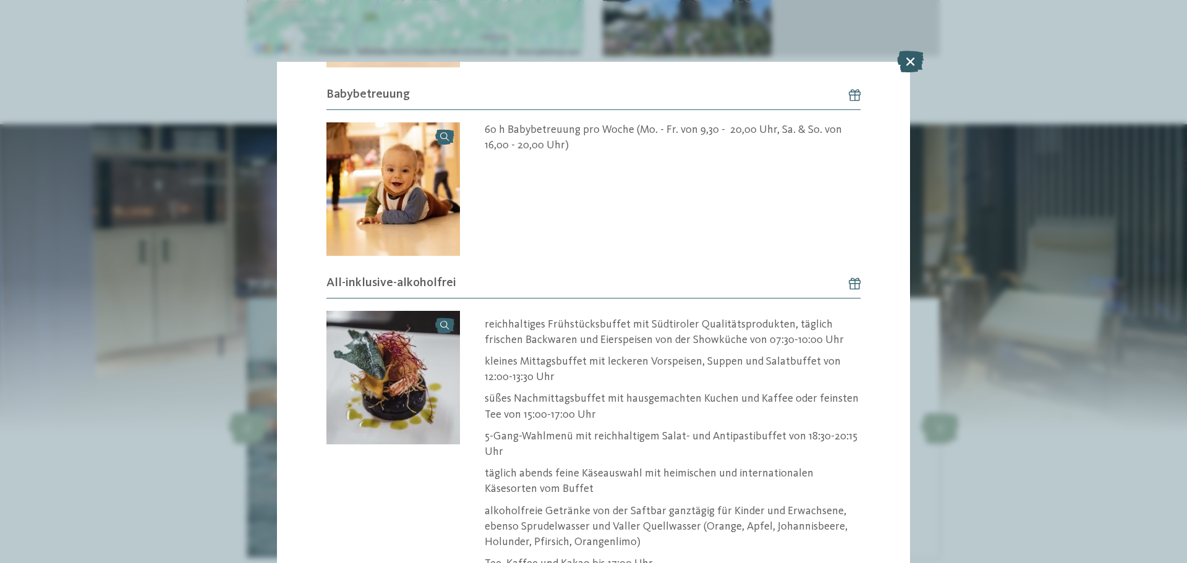
click at [918, 63] on icon at bounding box center [910, 62] width 27 height 22
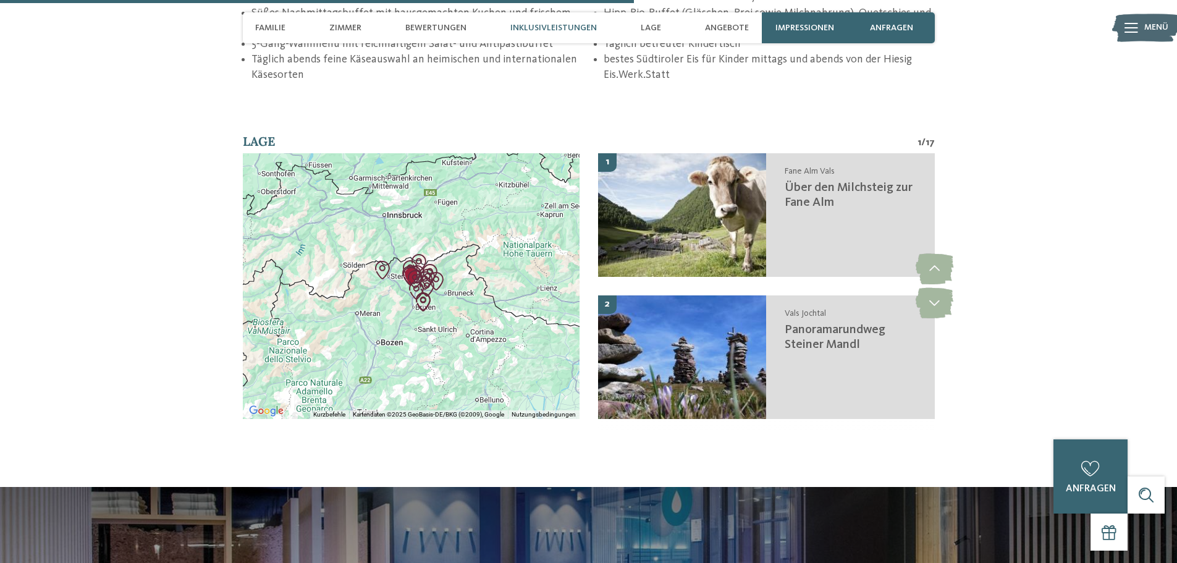
scroll to position [2412, 0]
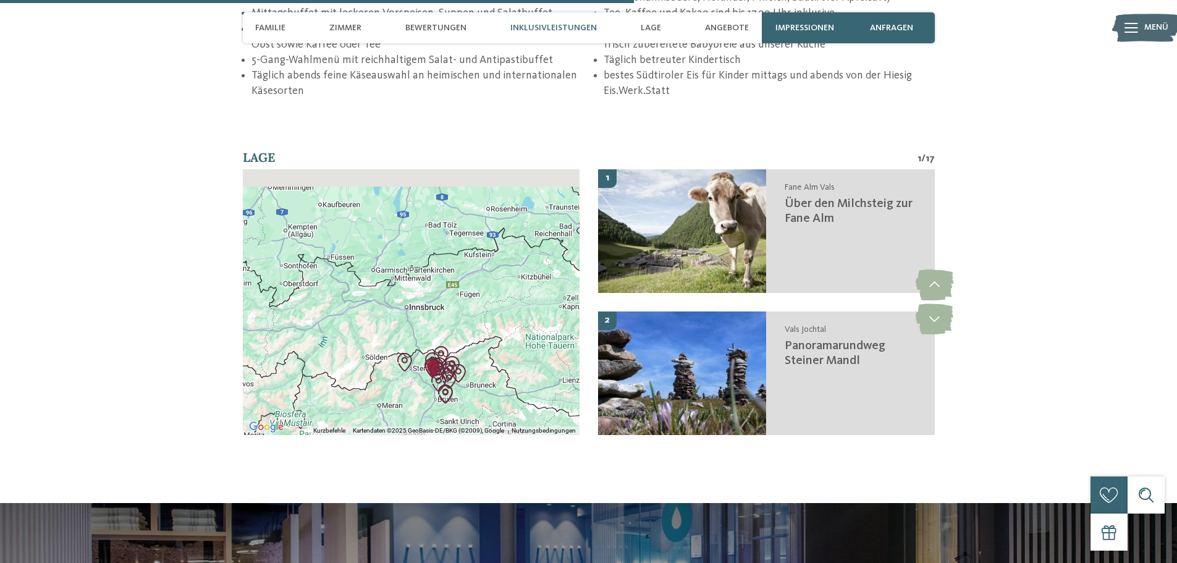
drag, startPoint x: 410, startPoint y: 240, endPoint x: 435, endPoint y: 330, distance: 93.4
click at [436, 368] on img "Apfelrunde auf dem Apfelhochplateau Natz-Schabs" at bounding box center [439, 382] width 28 height 28
